Goal: Task Accomplishment & Management: Use online tool/utility

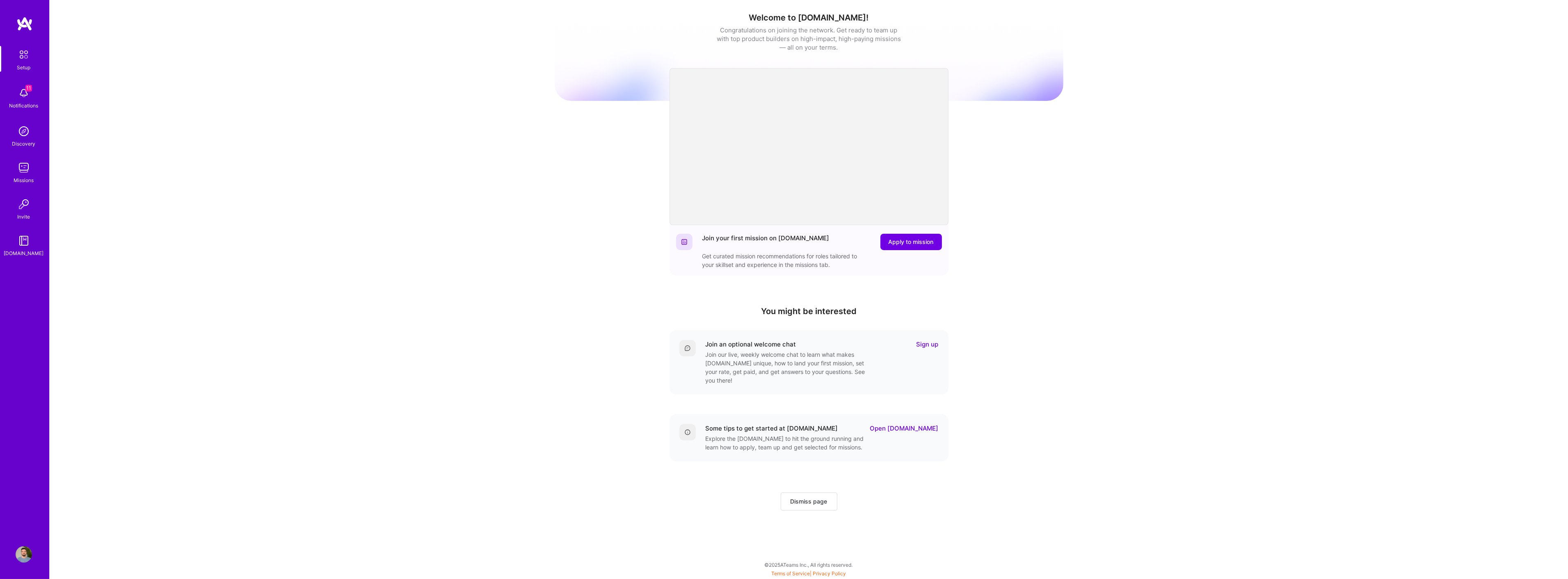
click at [19, 166] on img at bounding box center [24, 167] width 16 height 16
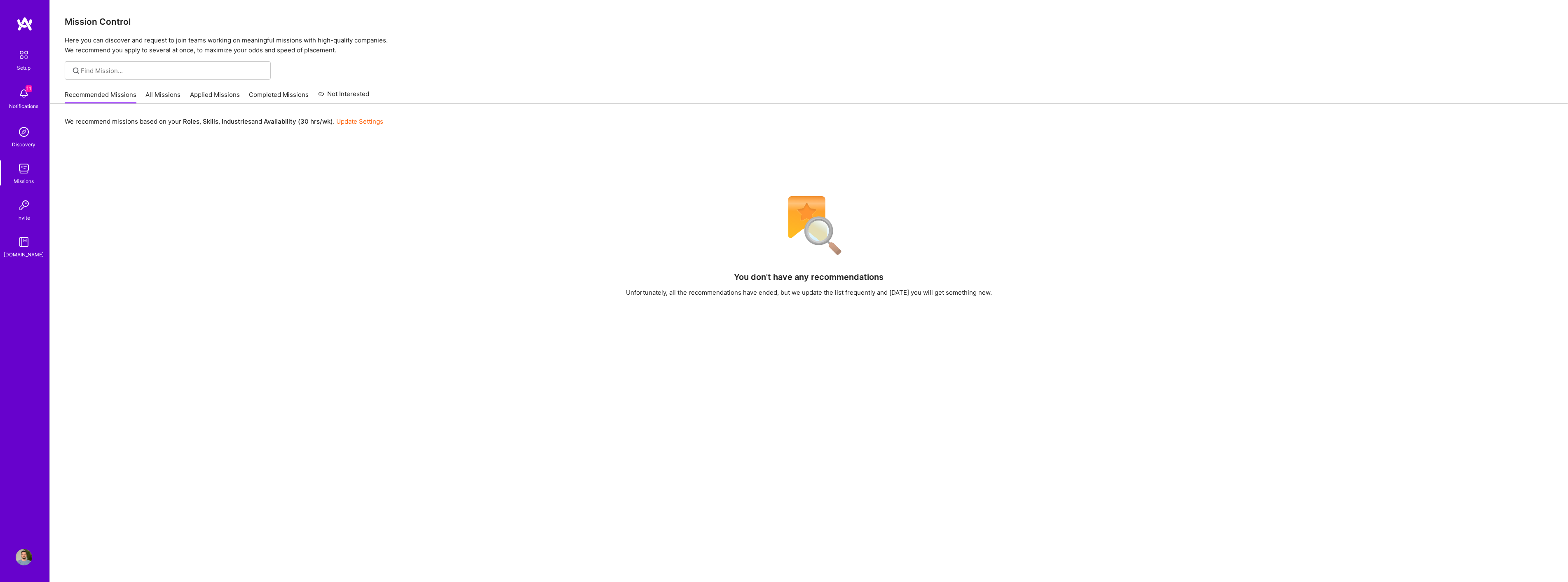
click at [163, 94] on link "All Missions" at bounding box center [163, 97] width 35 height 13
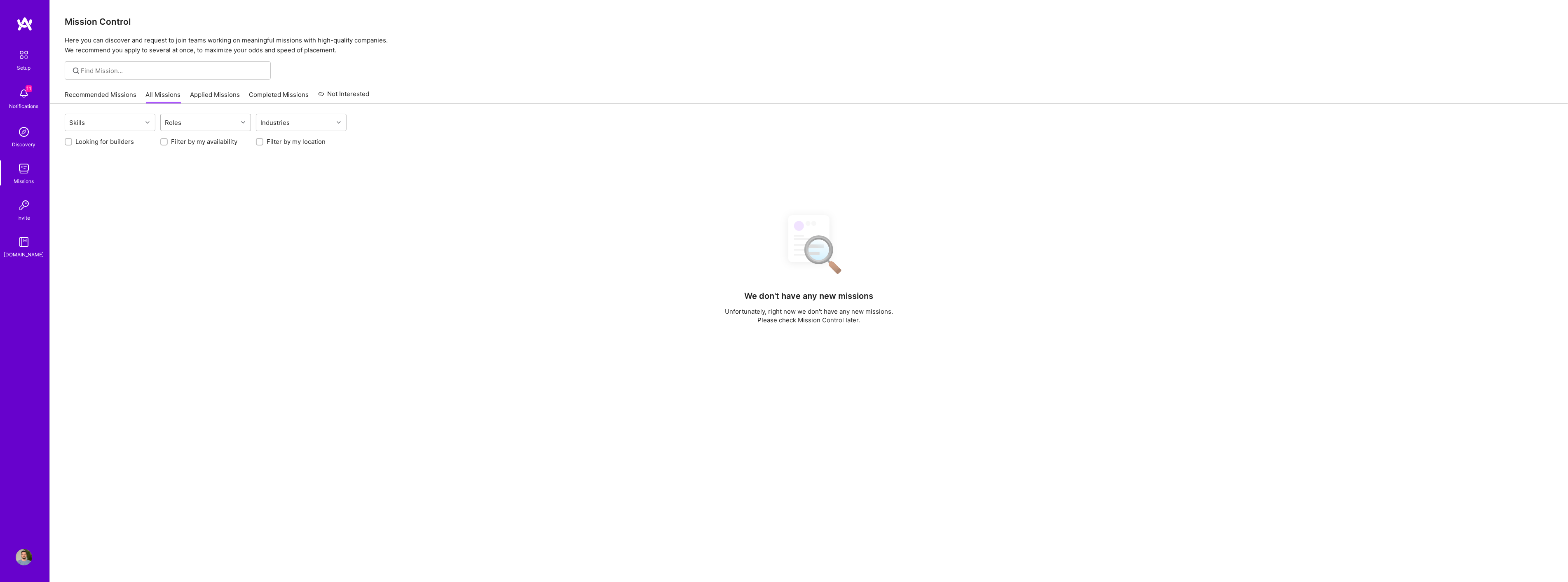
drag, startPoint x: 182, startPoint y: 113, endPoint x: 184, endPoint y: 123, distance: 10.2
click at [183, 120] on div "Roles" at bounding box center [205, 122] width 90 height 17
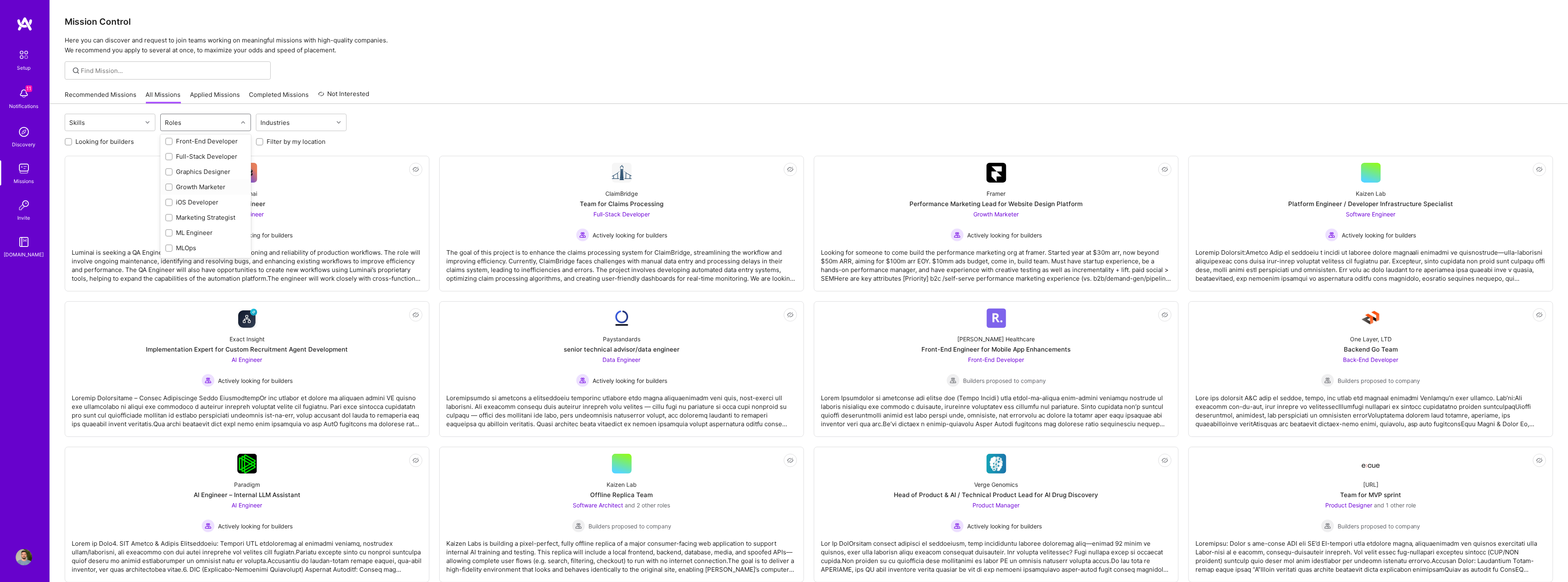
scroll to position [210, 0]
click at [217, 200] on div "Graphics Designer" at bounding box center [205, 201] width 81 height 9
checkbox input "true"
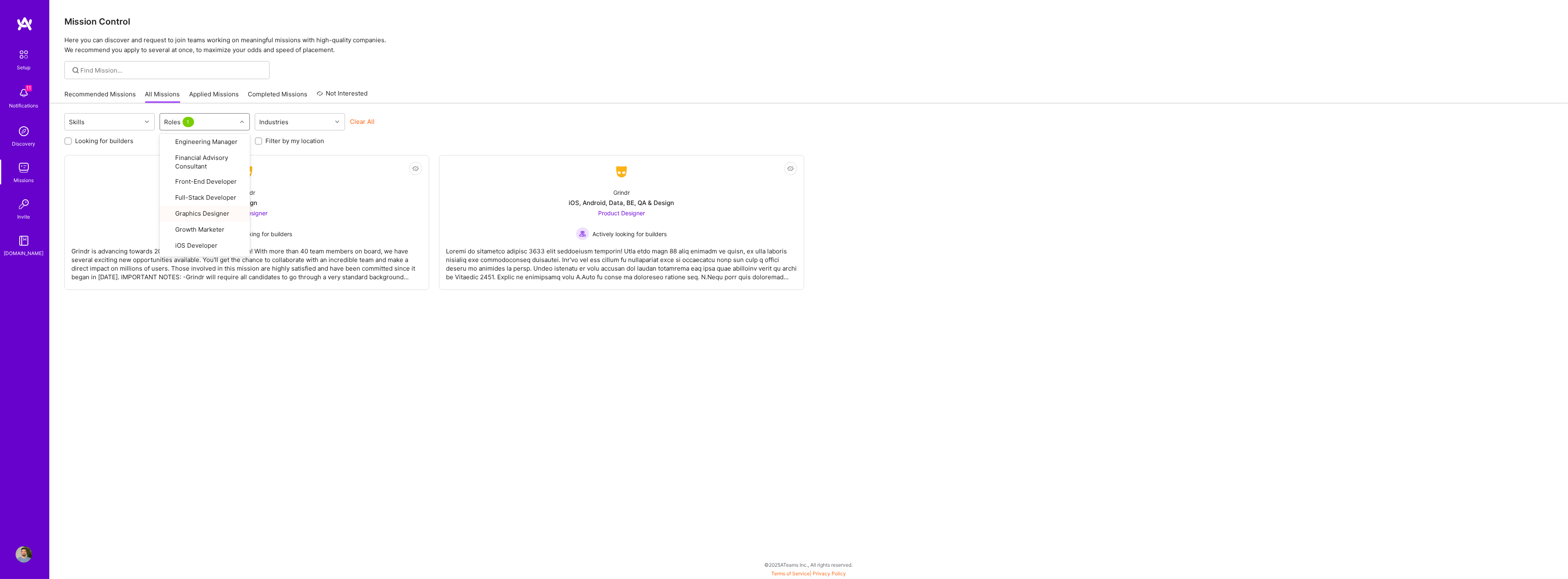
click at [436, 140] on div "Looking for builders Filter by my availability Filter by my location" at bounding box center [809, 139] width 1489 height 13
click at [331, 190] on div "Grindr Design Brand Designer Actively looking for builders" at bounding box center [247, 211] width 351 height 58
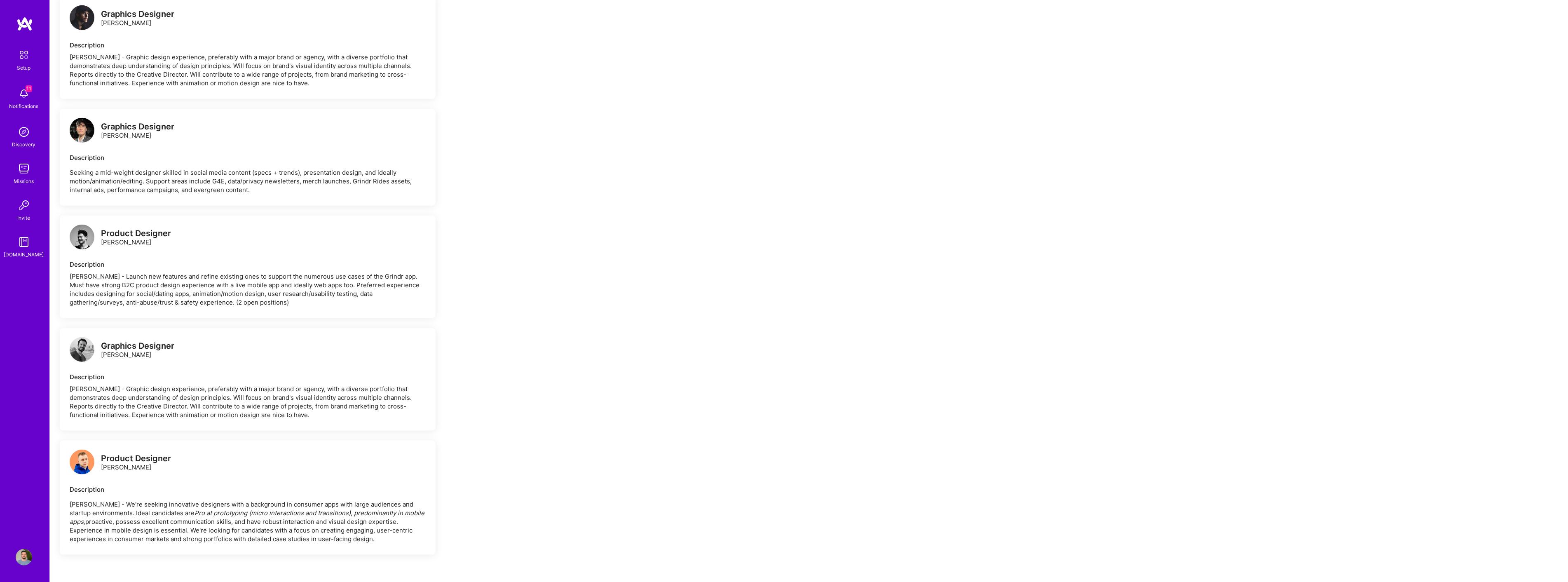
scroll to position [824, 0]
